Goal: Task Accomplishment & Management: Manage account settings

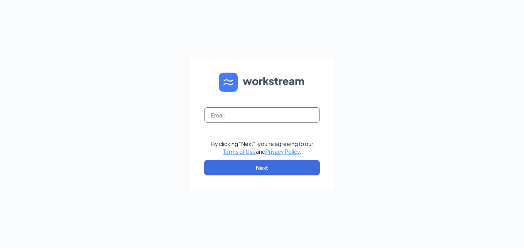
click at [240, 112] on input "text" at bounding box center [262, 114] width 116 height 15
type input "dkopetsky91215@gmail.com"
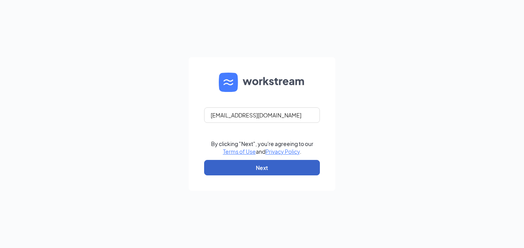
click at [277, 171] on button "Next" at bounding box center [262, 167] width 116 height 15
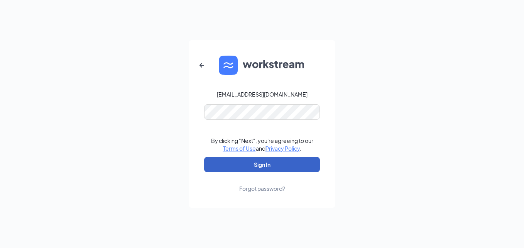
click at [234, 159] on button "Sign In" at bounding box center [262, 164] width 116 height 15
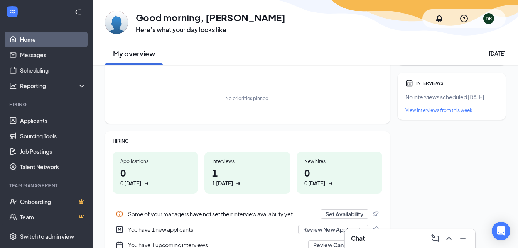
scroll to position [77, 0]
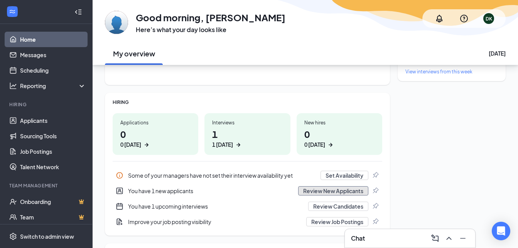
click at [331, 191] on button "Review New Applicants" at bounding box center [333, 190] width 70 height 9
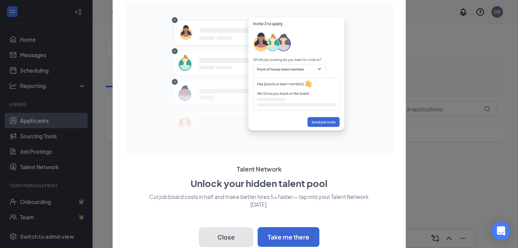
click at [227, 242] on button "Close" at bounding box center [226, 236] width 54 height 19
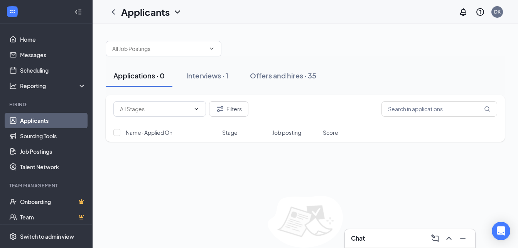
click at [33, 121] on link "Applicants" at bounding box center [53, 120] width 66 height 15
click at [34, 55] on link "Messages" at bounding box center [53, 54] width 66 height 15
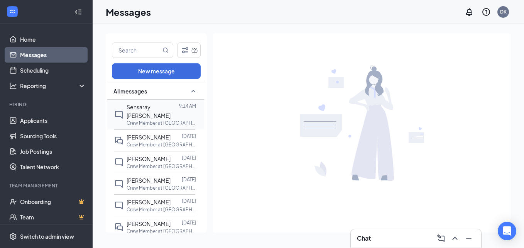
click at [150, 120] on p "Crew Member at [GEOGRAPHIC_DATA]" at bounding box center [161, 123] width 69 height 7
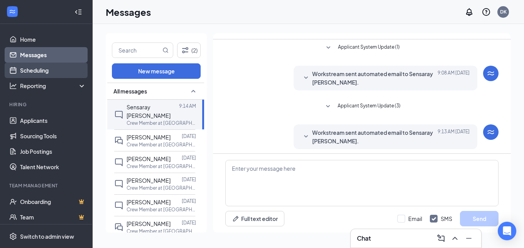
click at [30, 66] on link "Scheduling" at bounding box center [53, 70] width 66 height 15
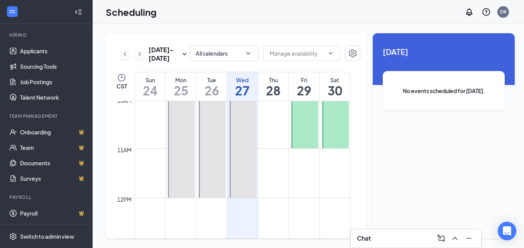
scroll to position [534, 0]
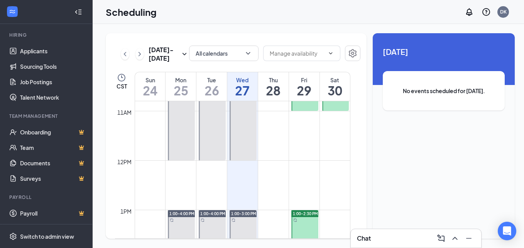
click at [304, 224] on div at bounding box center [304, 247] width 27 height 74
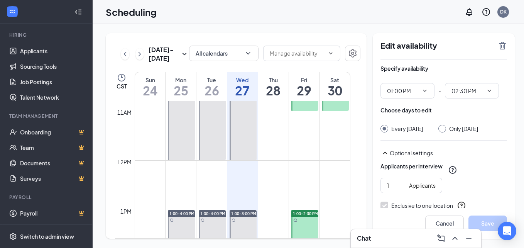
click at [378, 12] on div "Scheduling DK" at bounding box center [308, 12] width 431 height 24
click at [377, 12] on div "Scheduling DK" at bounding box center [308, 12] width 431 height 24
click at [326, 17] on div "Scheduling DK" at bounding box center [308, 12] width 431 height 24
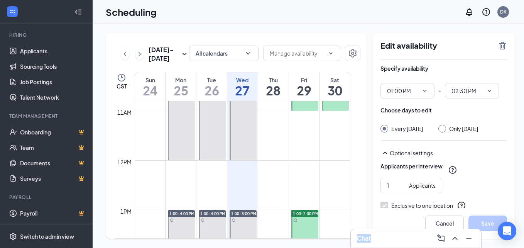
click at [326, 17] on div "Scheduling DK" at bounding box center [308, 12] width 431 height 24
click at [30, 51] on link "Applicants" at bounding box center [53, 50] width 66 height 15
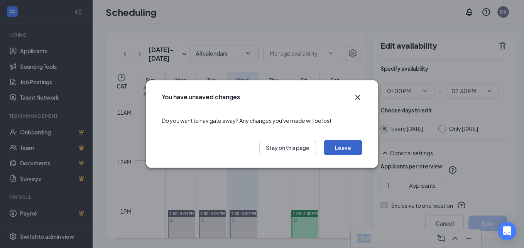
click at [346, 147] on button "Leave" at bounding box center [343, 147] width 39 height 15
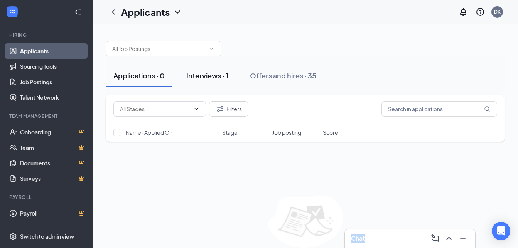
click at [221, 72] on div "Interviews · 1" at bounding box center [207, 76] width 42 height 10
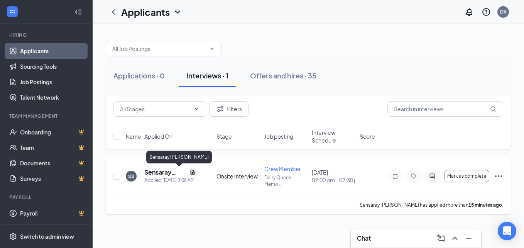
click at [167, 175] on h5 "Sensaray [PERSON_NAME]" at bounding box center [165, 172] width 42 height 8
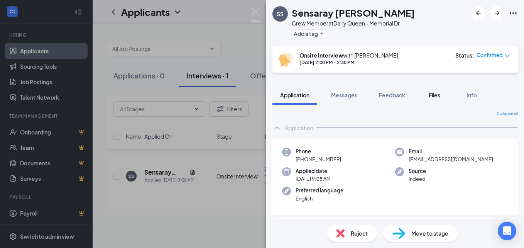
click at [437, 97] on span "Files" at bounding box center [435, 94] width 12 height 7
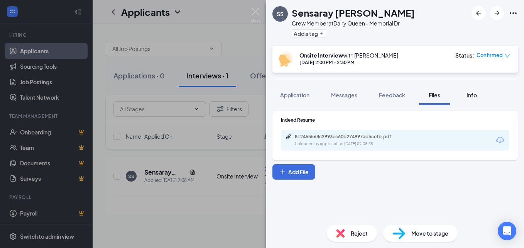
click at [474, 95] on span "Info" at bounding box center [471, 94] width 10 height 7
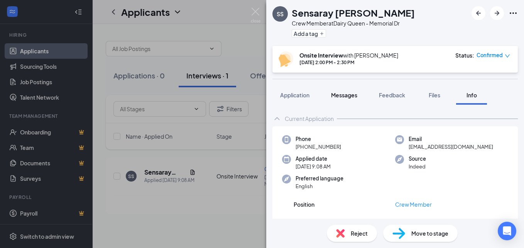
click at [354, 95] on span "Messages" at bounding box center [344, 94] width 26 height 7
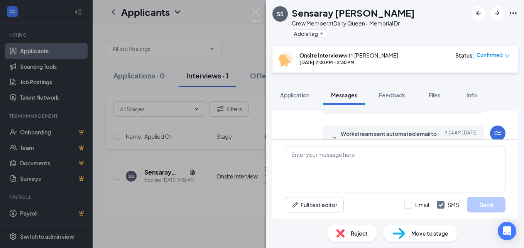
scroll to position [220, 0]
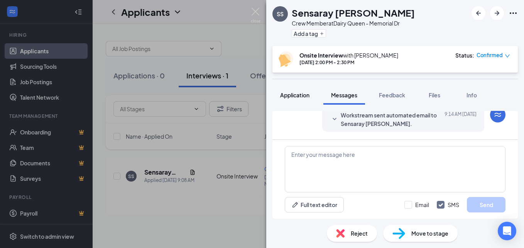
click at [294, 96] on span "Application" at bounding box center [294, 94] width 29 height 7
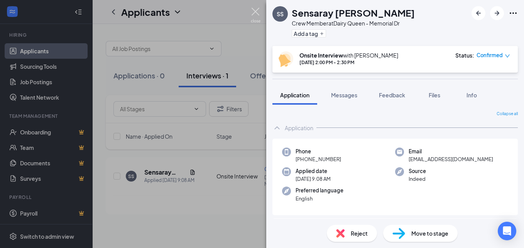
click at [256, 14] on img at bounding box center [256, 15] width 10 height 15
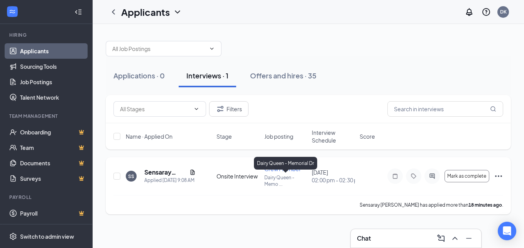
click at [306, 182] on p "Dairy Queen - Memo ..." at bounding box center [285, 180] width 43 height 13
click at [499, 174] on icon "Ellipses" at bounding box center [498, 175] width 9 height 9
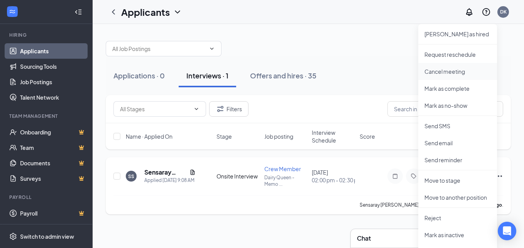
click at [451, 73] on p "Cancel meeting" at bounding box center [457, 72] width 66 height 8
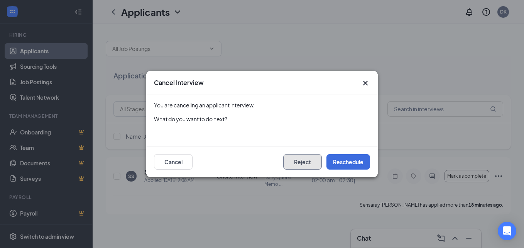
click at [313, 162] on button "Reject" at bounding box center [302, 161] width 39 height 15
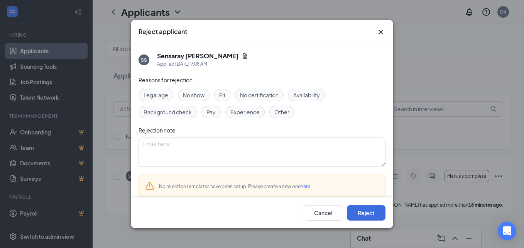
click at [169, 112] on span "Background check" at bounding box center [168, 112] width 48 height 8
click at [372, 213] on button "Reject" at bounding box center [366, 212] width 39 height 15
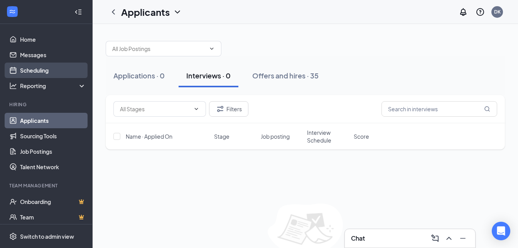
click at [37, 71] on link "Scheduling" at bounding box center [53, 70] width 66 height 15
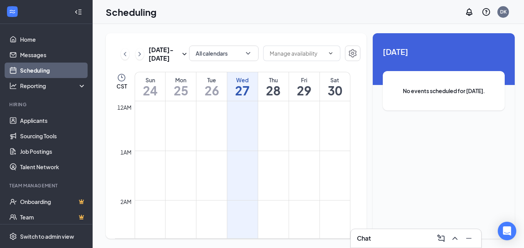
scroll to position [379, 0]
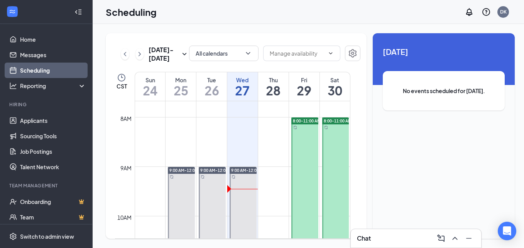
click at [301, 147] on div at bounding box center [304, 191] width 27 height 148
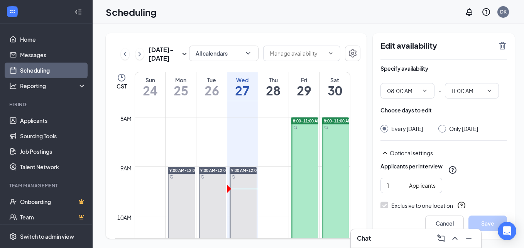
click at [438, 128] on input "Only [DATE]" at bounding box center [440, 127] width 5 height 5
radio input "true"
radio input "false"
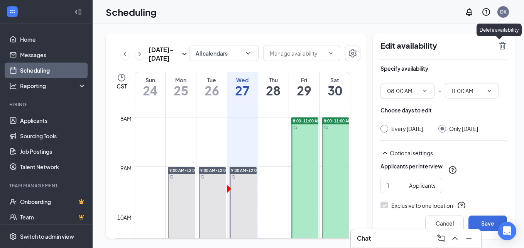
click at [500, 48] on icon "TrashOutline" at bounding box center [502, 46] width 7 height 8
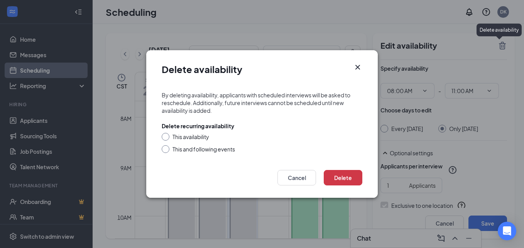
click at [166, 136] on input "This availability" at bounding box center [164, 135] width 5 height 5
radio input "true"
click at [349, 176] on button "Delete" at bounding box center [343, 177] width 39 height 15
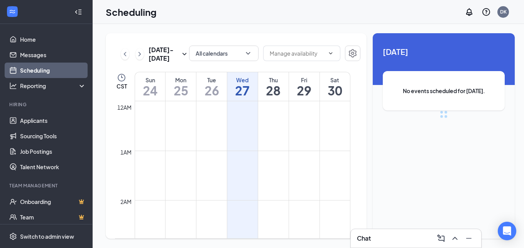
scroll to position [379, 0]
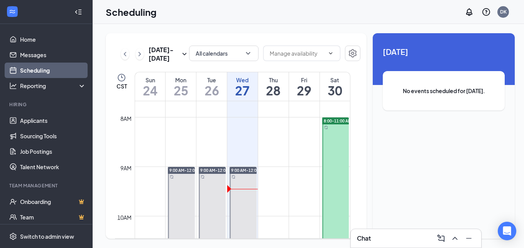
click at [334, 134] on div at bounding box center [335, 191] width 27 height 148
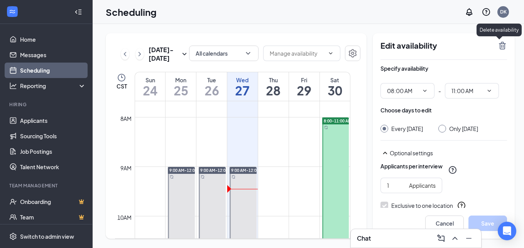
click at [499, 44] on icon "TrashOutline" at bounding box center [502, 46] width 7 height 8
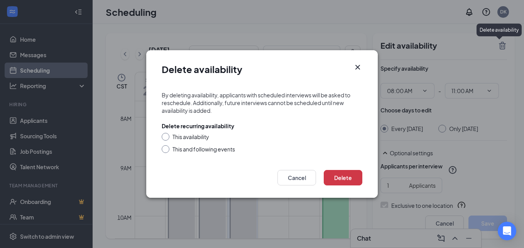
click at [166, 136] on input "This availability" at bounding box center [164, 135] width 5 height 5
radio input "true"
click at [341, 180] on button "Delete" at bounding box center [343, 177] width 39 height 15
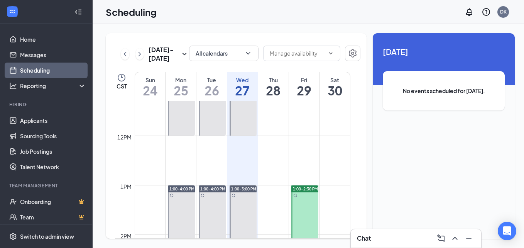
scroll to position [572, 0]
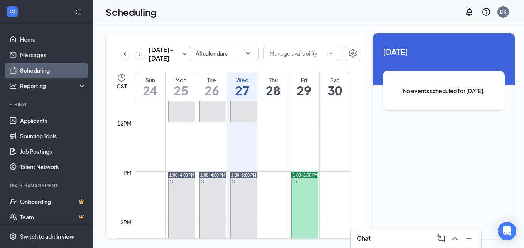
click at [302, 199] on div at bounding box center [304, 208] width 27 height 74
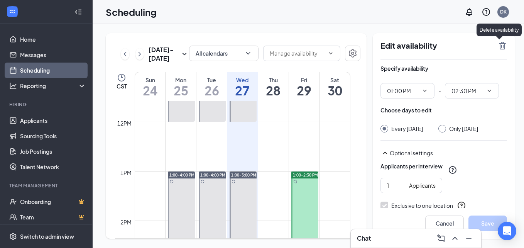
click at [500, 44] on icon "TrashOutline" at bounding box center [502, 46] width 7 height 8
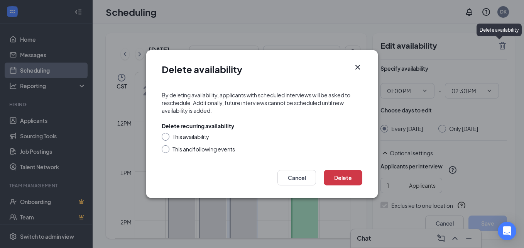
click at [165, 135] on input "This availability" at bounding box center [164, 135] width 5 height 5
radio input "true"
click at [340, 172] on button "Delete" at bounding box center [343, 177] width 39 height 15
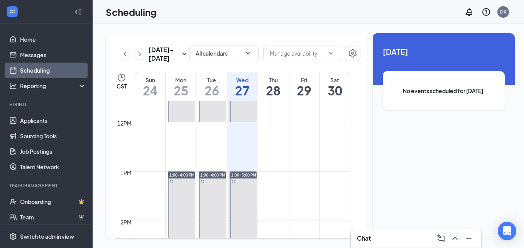
click at [274, 112] on td at bounding box center [243, 115] width 216 height 12
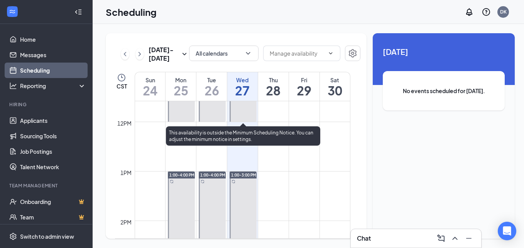
click at [248, 114] on div at bounding box center [243, 48] width 27 height 148
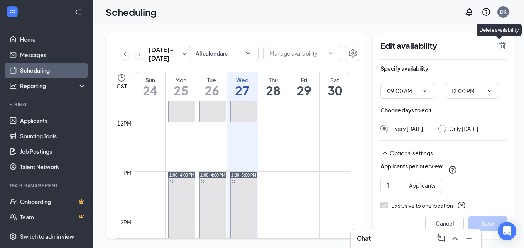
click at [498, 43] on icon "TrashOutline" at bounding box center [502, 45] width 9 height 9
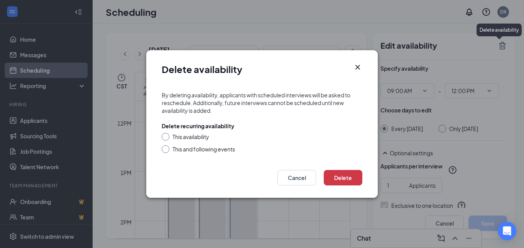
click at [169, 148] on div at bounding box center [166, 149] width 8 height 8
click at [164, 150] on div at bounding box center [166, 149] width 8 height 8
click at [167, 150] on div at bounding box center [166, 149] width 8 height 8
click at [297, 179] on button "Cancel" at bounding box center [296, 177] width 39 height 15
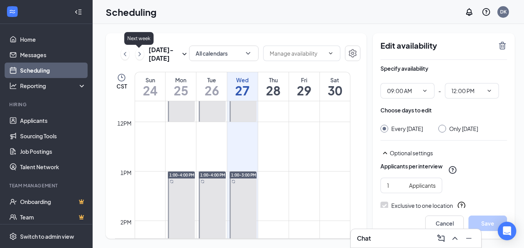
click at [137, 56] on icon "ChevronRight" at bounding box center [140, 53] width 8 height 9
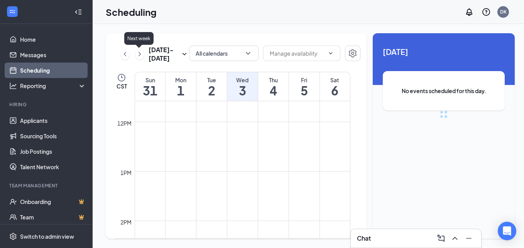
scroll to position [379, 0]
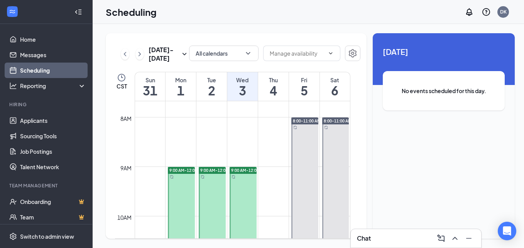
click at [241, 193] on div at bounding box center [243, 241] width 27 height 148
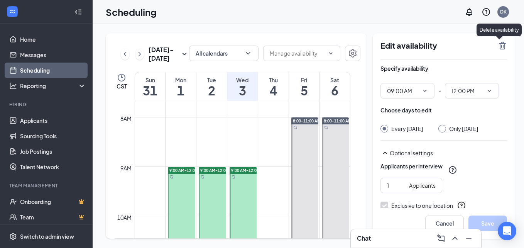
click at [500, 47] on icon "TrashOutline" at bounding box center [502, 45] width 9 height 9
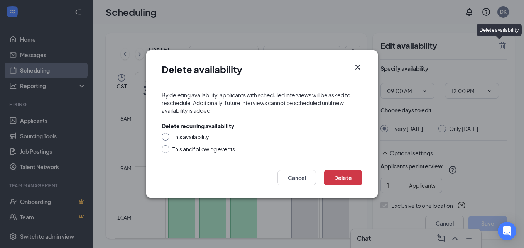
click at [166, 150] on input "This and following events" at bounding box center [164, 147] width 5 height 5
radio input "true"
click at [348, 179] on button "Delete" at bounding box center [343, 177] width 39 height 15
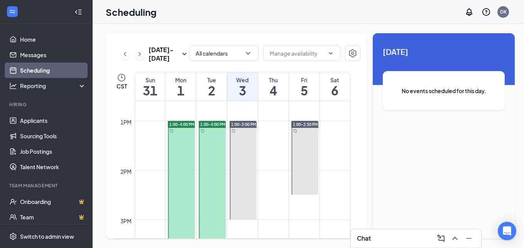
scroll to position [649, 0]
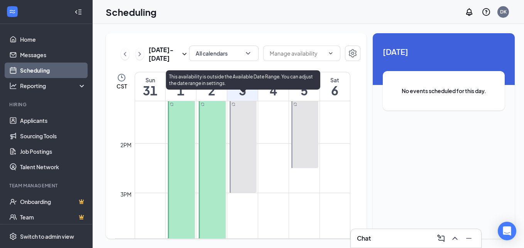
click at [246, 159] on div at bounding box center [243, 143] width 27 height 98
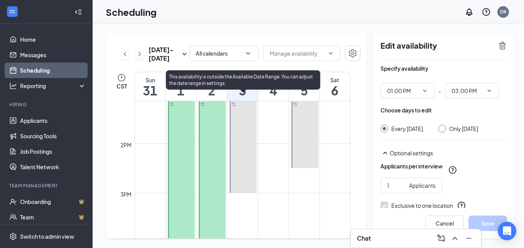
click at [237, 138] on div at bounding box center [243, 143] width 27 height 98
click at [241, 136] on div at bounding box center [243, 143] width 27 height 98
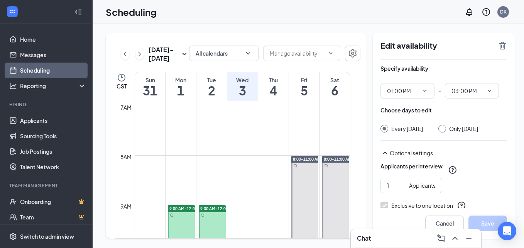
scroll to position [341, 0]
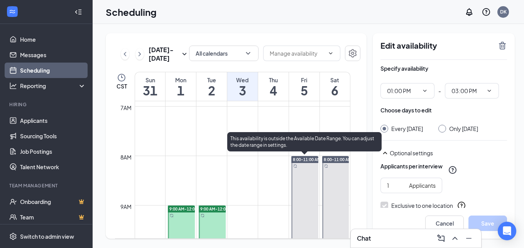
click at [308, 168] on div at bounding box center [304, 230] width 27 height 148
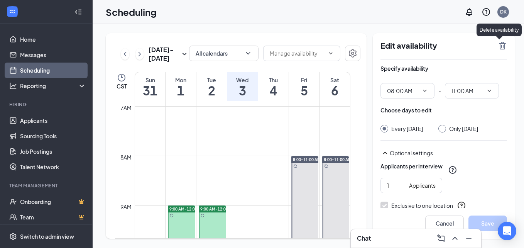
click at [499, 46] on icon "TrashOutline" at bounding box center [502, 46] width 7 height 8
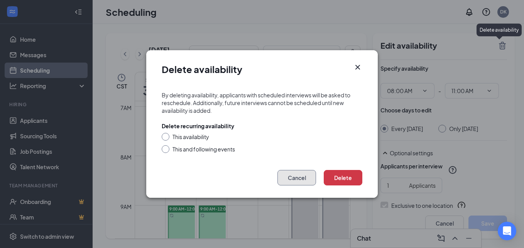
click at [302, 174] on button "Cancel" at bounding box center [296, 177] width 39 height 15
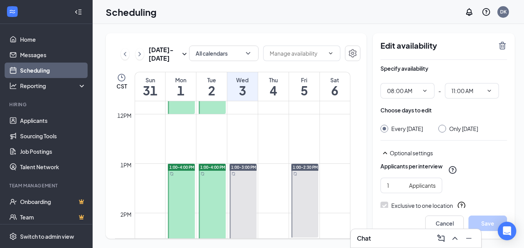
scroll to position [611, 0]
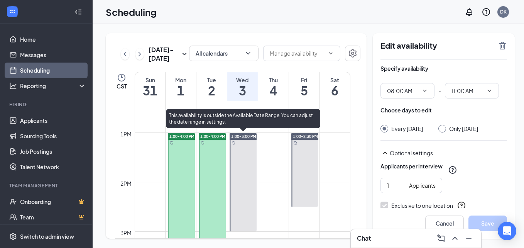
click at [246, 164] on div at bounding box center [243, 182] width 27 height 98
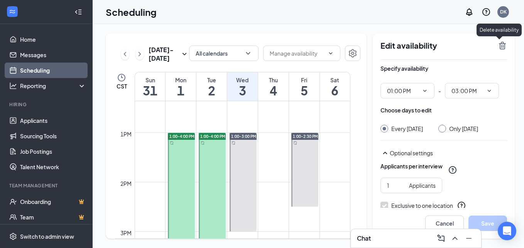
click at [498, 48] on icon "TrashOutline" at bounding box center [502, 45] width 9 height 9
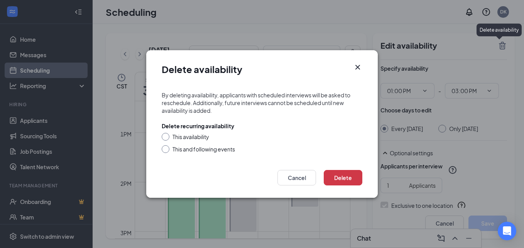
click at [165, 148] on input "This and following events" at bounding box center [164, 147] width 5 height 5
radio input "true"
drag, startPoint x: 345, startPoint y: 176, endPoint x: 348, endPoint y: 174, distance: 4.2
click at [348, 174] on button "Delete" at bounding box center [343, 177] width 39 height 15
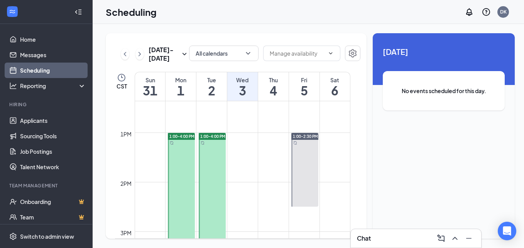
click at [355, 27] on div "Aug 31 - Sep 6 All calendars CST Sun 31 Mon 1 Tue 2 Wed 3 Thu 4 Fri 5 Sat 6 12a…" at bounding box center [310, 136] width 435 height 224
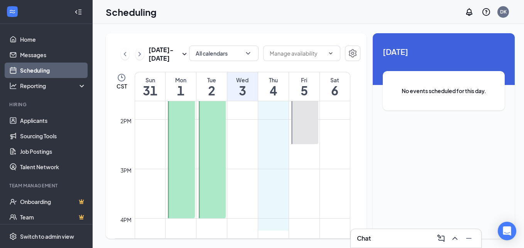
scroll to position [674, 0]
drag, startPoint x: 277, startPoint y: 141, endPoint x: 280, endPoint y: 217, distance: 76.1
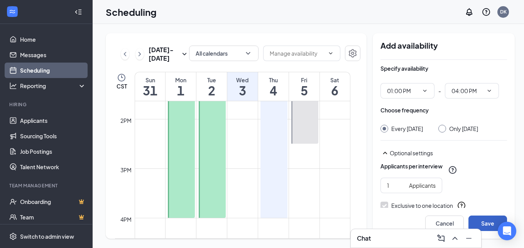
click at [485, 221] on button "Save" at bounding box center [487, 222] width 39 height 15
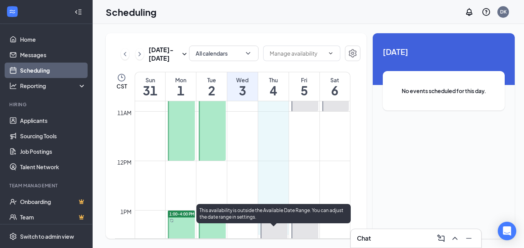
scroll to position [535, 0]
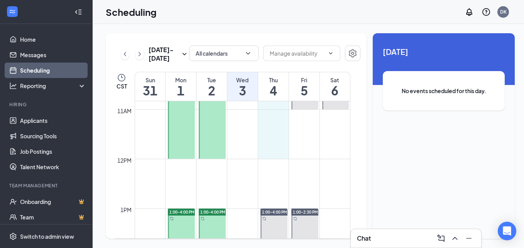
drag, startPoint x: 270, startPoint y: 184, endPoint x: 277, endPoint y: 147, distance: 37.8
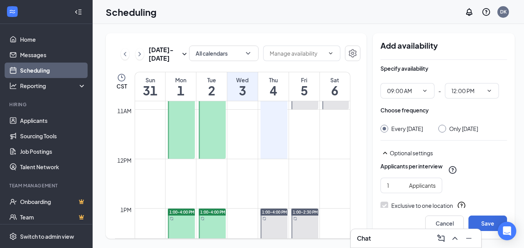
drag, startPoint x: 269, startPoint y: 128, endPoint x: 244, endPoint y: 130, distance: 24.7
click at [244, 130] on div "12am 1am 2am 3am 4am 5am 6am 7am 8am 9am 10am 11am 12pm 1pm 2pm 3pm 4pm 5pm 6pm…" at bounding box center [232, 158] width 235 height 1185
click at [444, 220] on button "Cancel" at bounding box center [444, 222] width 39 height 15
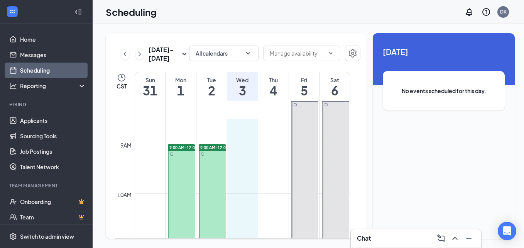
scroll to position [402, 0]
drag, startPoint x: 241, startPoint y: 147, endPoint x: 237, endPoint y: 146, distance: 3.9
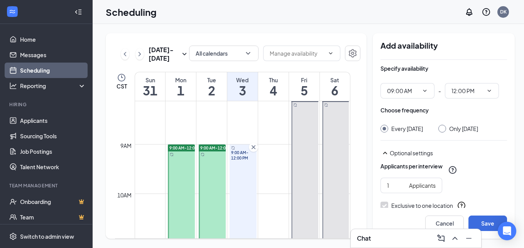
type input "09:00 AM"
type input "12:00 PM"
click at [481, 218] on button "Save" at bounding box center [487, 222] width 39 height 15
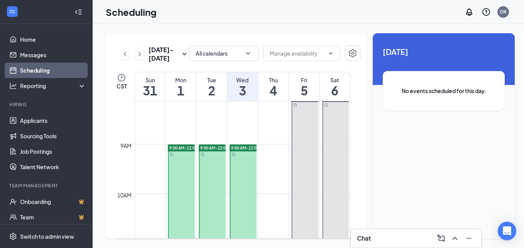
drag, startPoint x: 244, startPoint y: 163, endPoint x: 273, endPoint y: 164, distance: 28.9
click at [248, 177] on div at bounding box center [243, 218] width 27 height 148
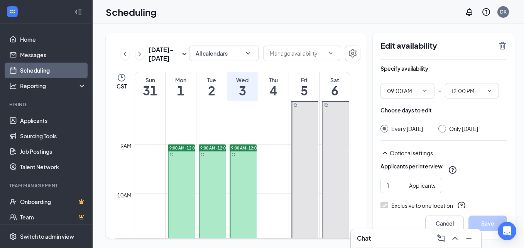
click at [499, 44] on icon "TrashOutline" at bounding box center [502, 46] width 7 height 8
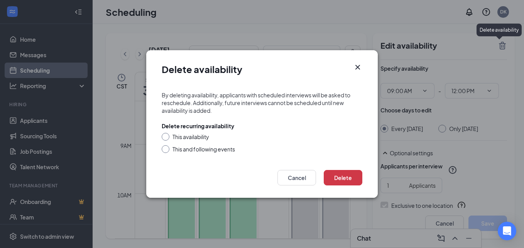
click at [168, 151] on div at bounding box center [166, 149] width 8 height 8
click at [162, 148] on input "This and following events" at bounding box center [164, 147] width 5 height 5
radio input "true"
click at [340, 179] on button "Delete" at bounding box center [343, 177] width 39 height 15
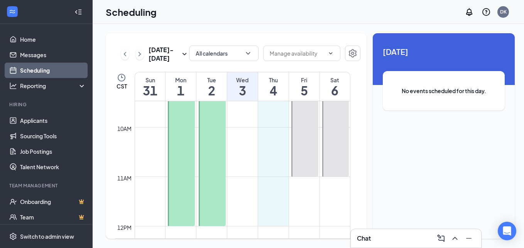
scroll to position [468, 0]
drag, startPoint x: 271, startPoint y: 150, endPoint x: 274, endPoint y: 219, distance: 69.1
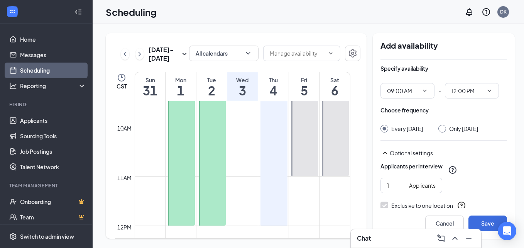
type input "09:00 AM"
type input "12:00 PM"
click at [482, 221] on button "Save" at bounding box center [487, 222] width 39 height 15
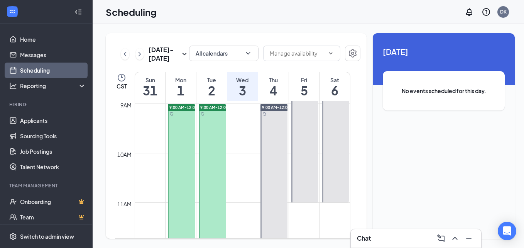
scroll to position [430, 0]
